Goal: Task Accomplishment & Management: Manage account settings

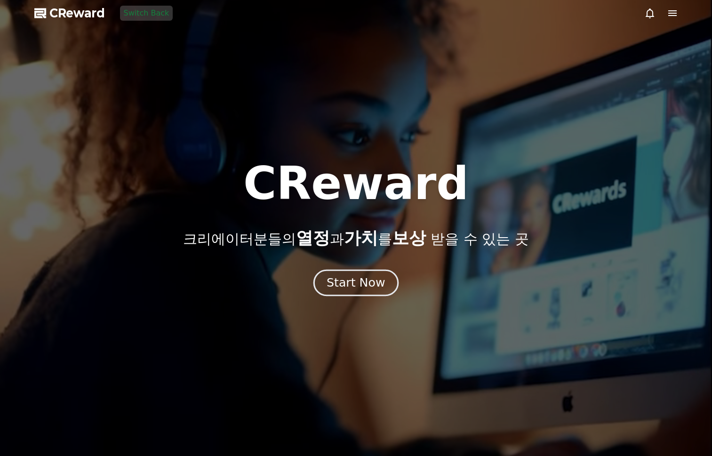
click at [370, 279] on div "Start Now" at bounding box center [356, 283] width 58 height 16
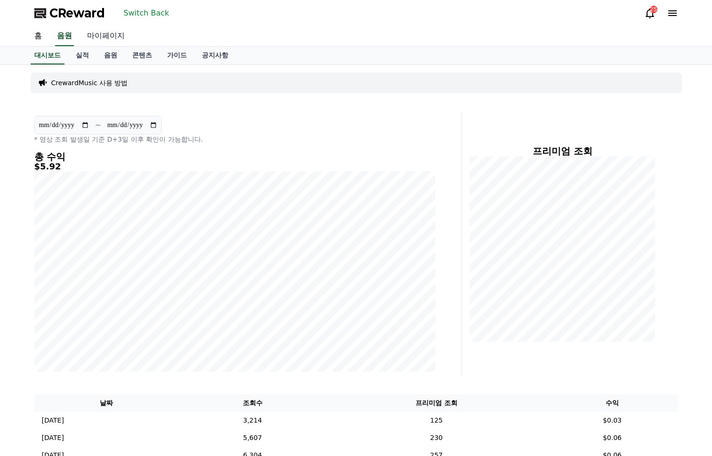
drag, startPoint x: 114, startPoint y: 36, endPoint x: 111, endPoint y: 40, distance: 5.0
click at [113, 36] on link "마이페이지" at bounding box center [106, 36] width 53 height 20
select select "**********"
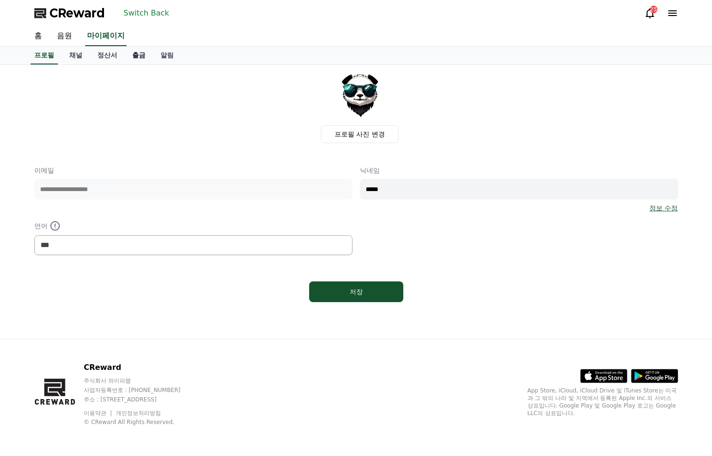
click at [139, 55] on link "출금" at bounding box center [139, 56] width 28 height 18
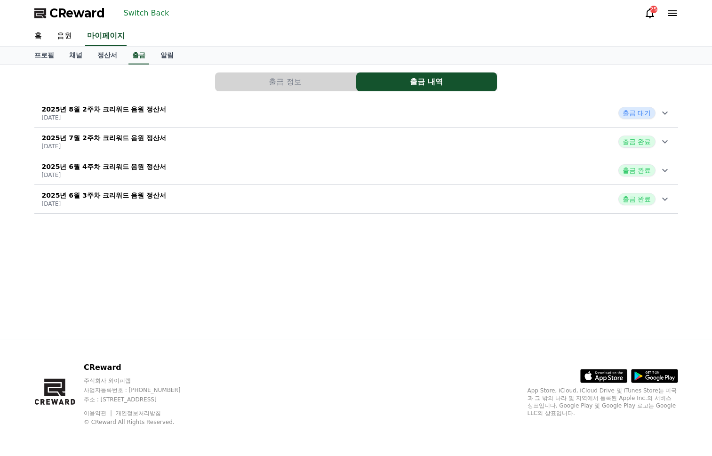
click at [268, 80] on button "출금 정보" at bounding box center [285, 82] width 141 height 19
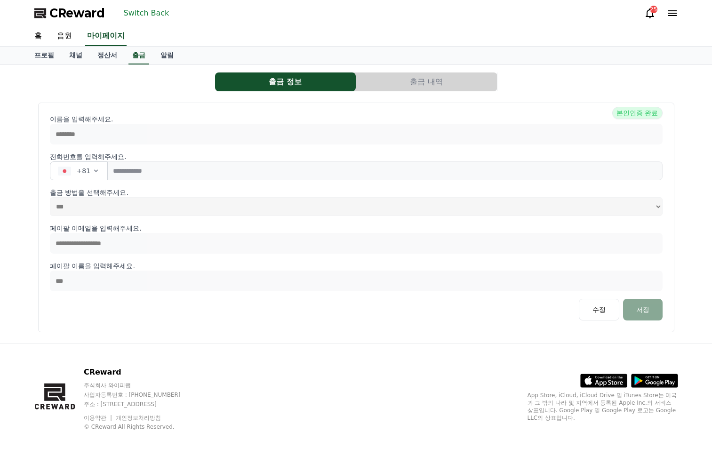
click at [152, 12] on button "Switch Back" at bounding box center [146, 13] width 53 height 15
